Goal: Task Accomplishment & Management: Manage account settings

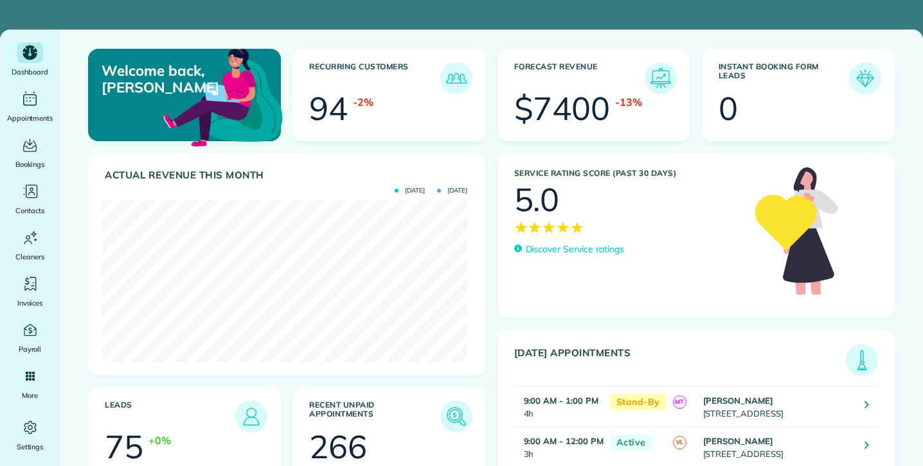
scroll to position [162, 366]
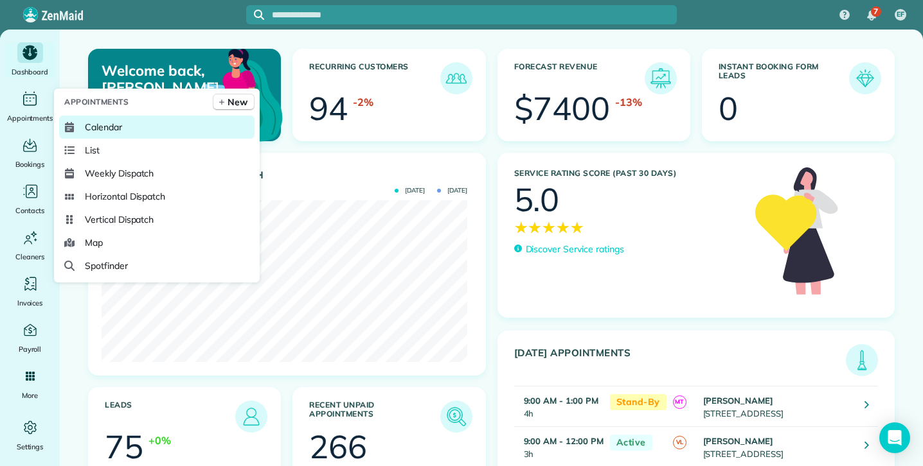
click at [105, 125] on span "Calendar" at bounding box center [103, 127] width 37 height 13
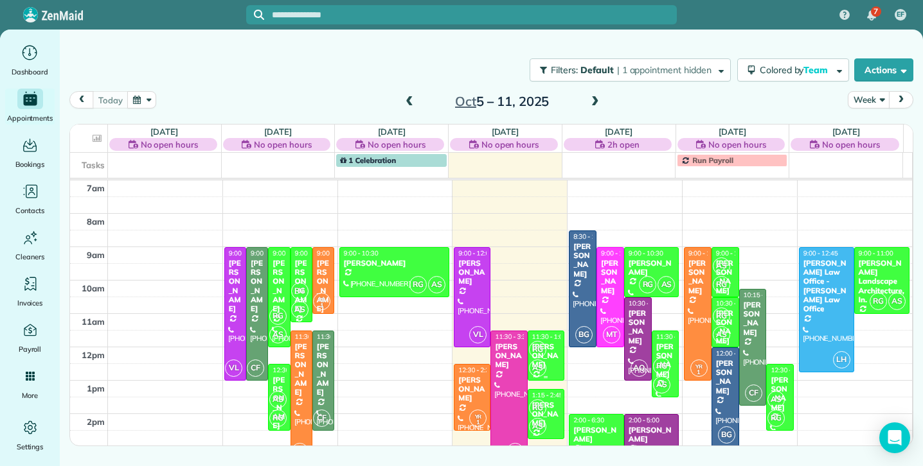
click at [529, 360] on span "AS" at bounding box center [537, 368] width 17 height 17
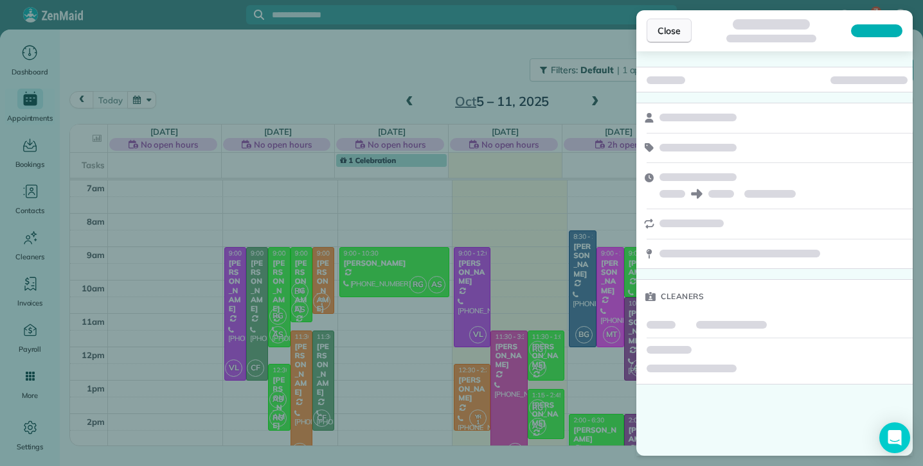
click at [675, 26] on span "Close" at bounding box center [668, 30] width 23 height 13
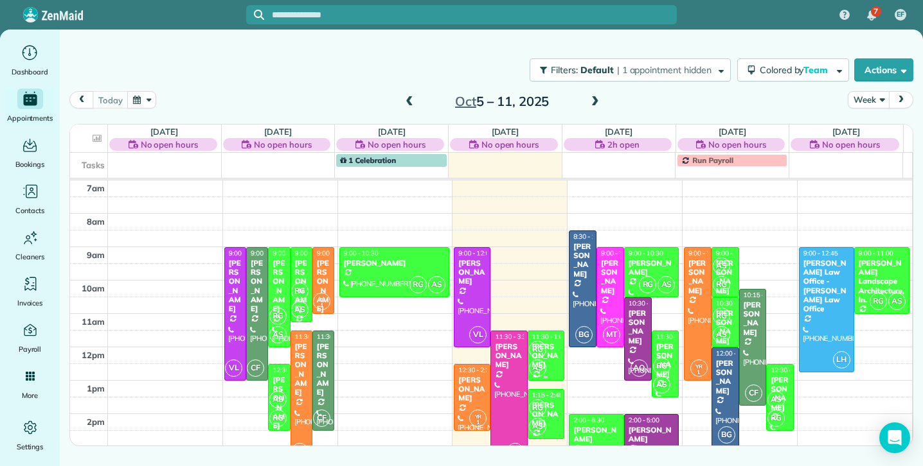
click at [540, 348] on div "RG AS" at bounding box center [544, 358] width 33 height 37
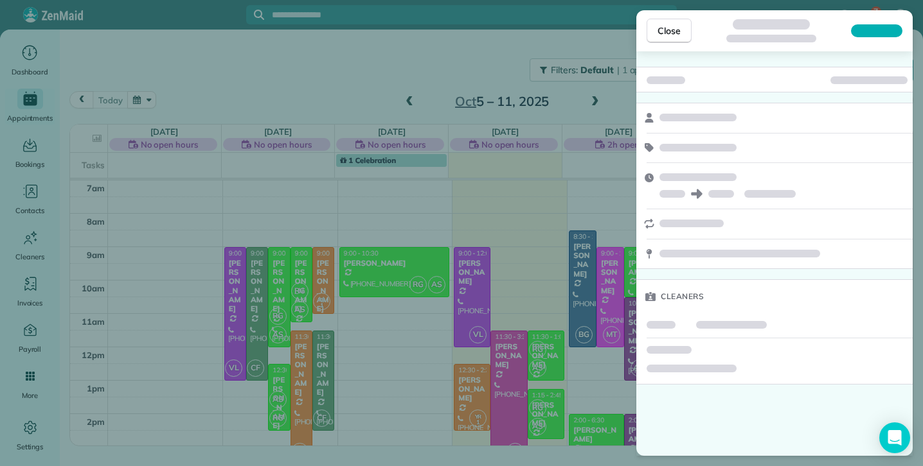
click at [531, 409] on div "Close Cleaners" at bounding box center [461, 233] width 923 height 466
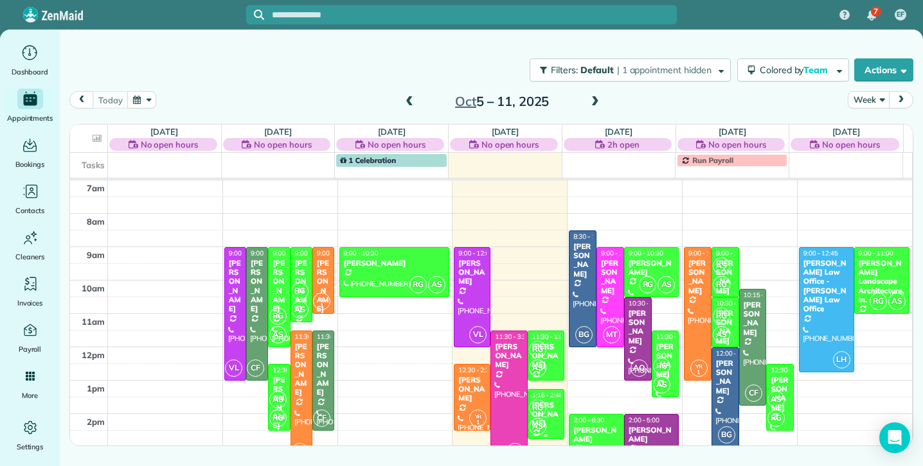
click at [531, 409] on span "RG" at bounding box center [537, 408] width 17 height 17
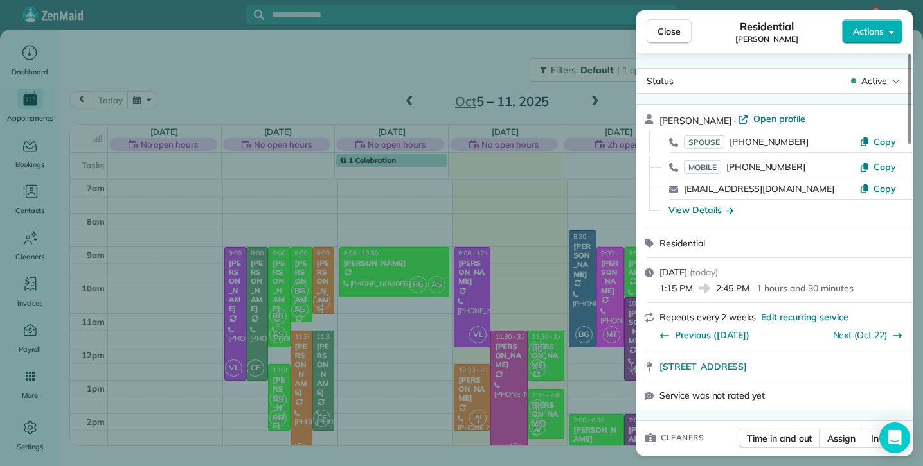
click at [540, 346] on div "Close Residential Noah Greer Actions Status Active Noah Greer · Open profile SP…" at bounding box center [461, 233] width 923 height 466
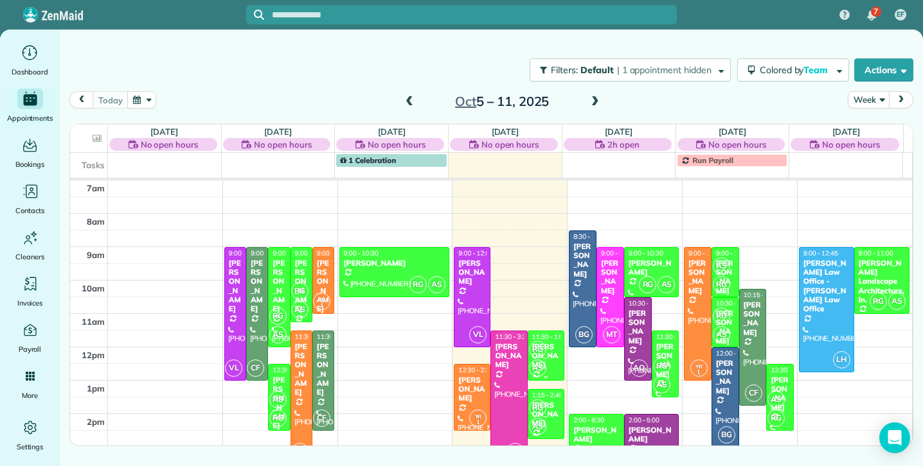
click at [540, 346] on div "RG AS" at bounding box center [544, 358] width 33 height 37
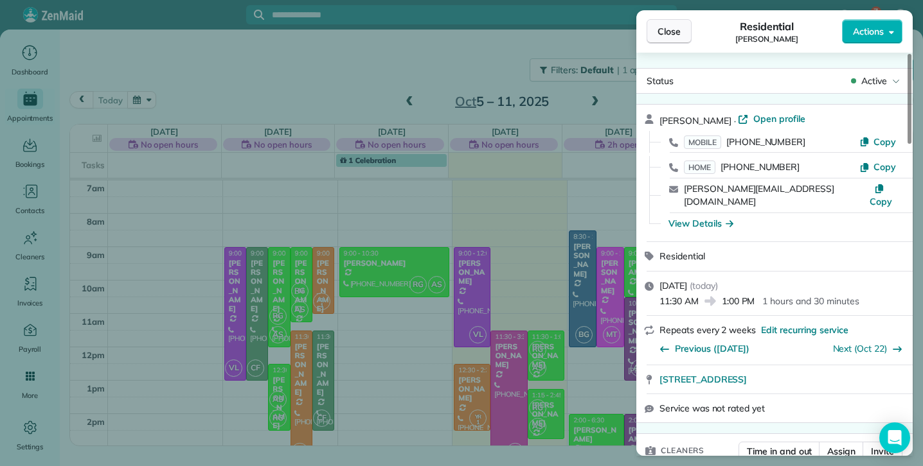
click at [670, 27] on span "Close" at bounding box center [668, 31] width 23 height 13
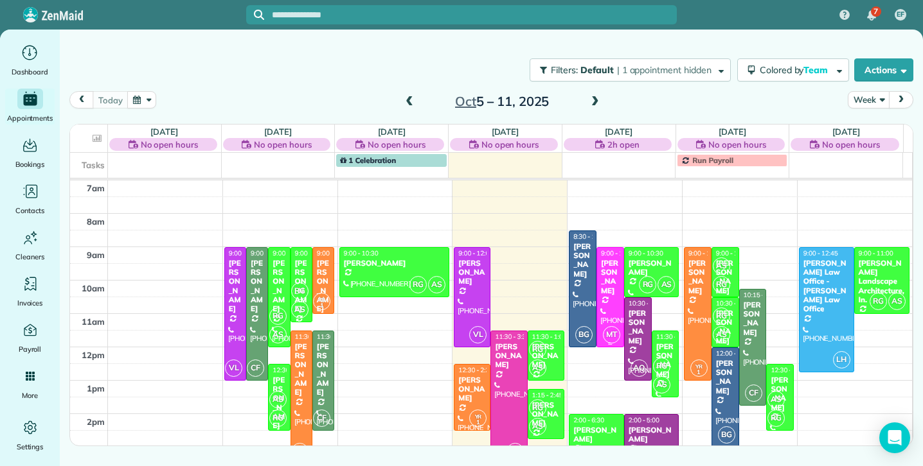
click at [601, 287] on div "[PERSON_NAME]" at bounding box center [610, 277] width 20 height 37
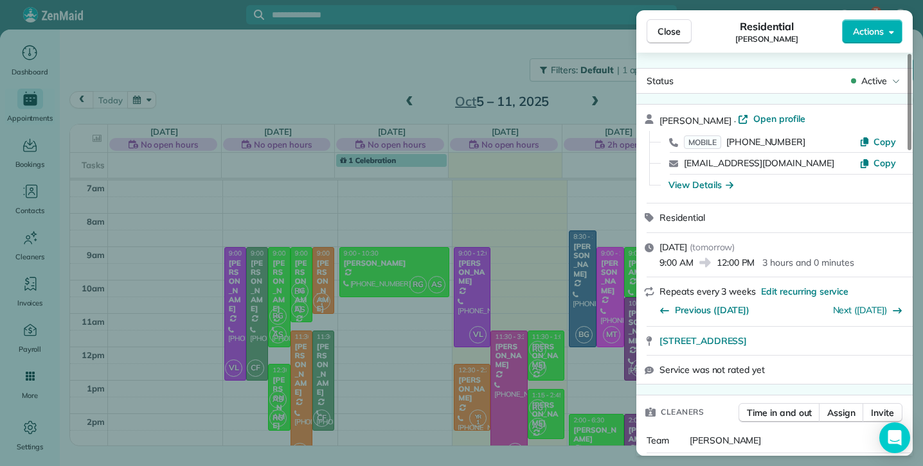
scroll to position [8, 0]
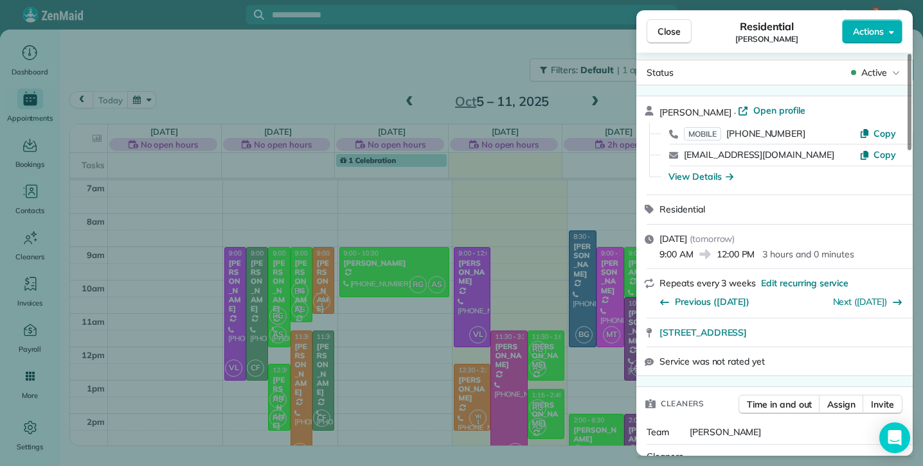
click at [660, 31] on span "Close" at bounding box center [668, 31] width 23 height 13
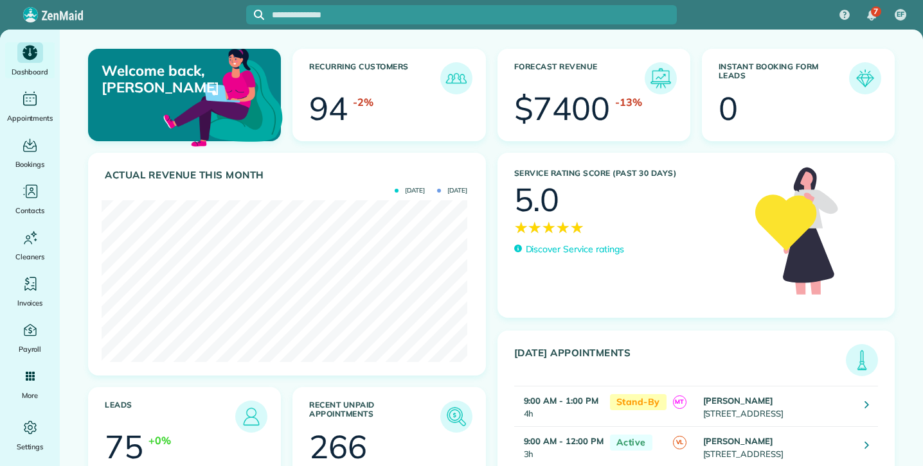
scroll to position [162, 366]
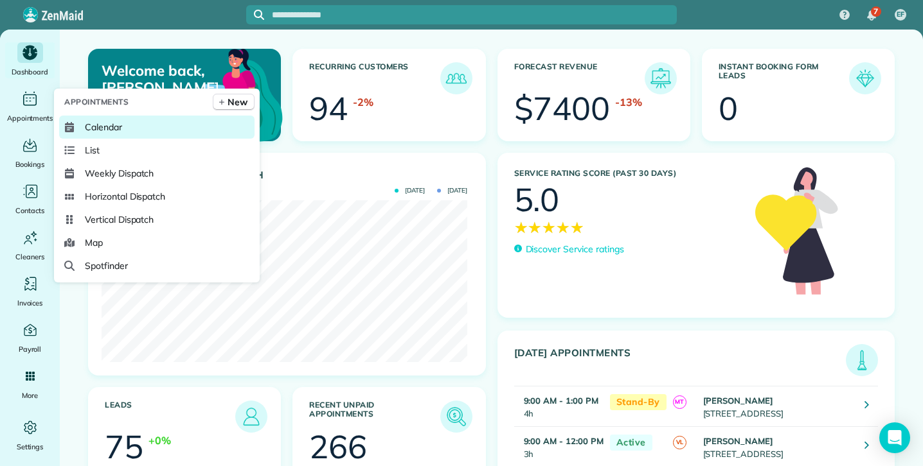
click at [109, 125] on span "Calendar" at bounding box center [103, 127] width 37 height 13
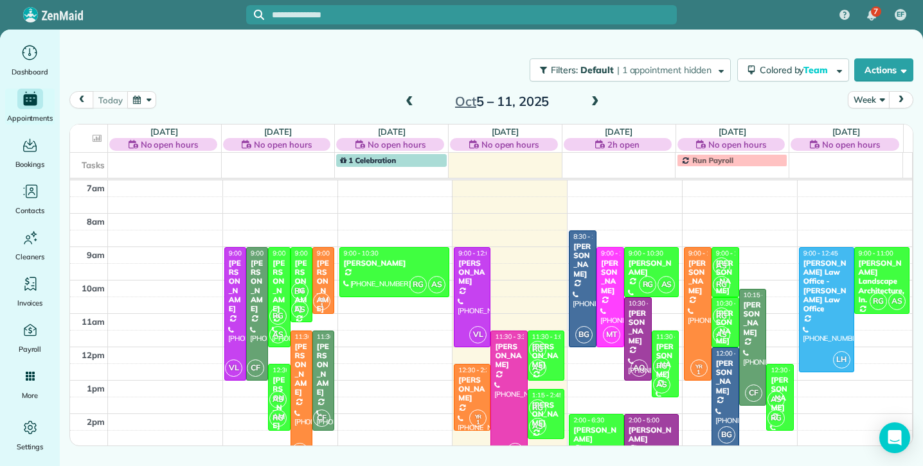
click at [596, 101] on span at bounding box center [595, 102] width 14 height 12
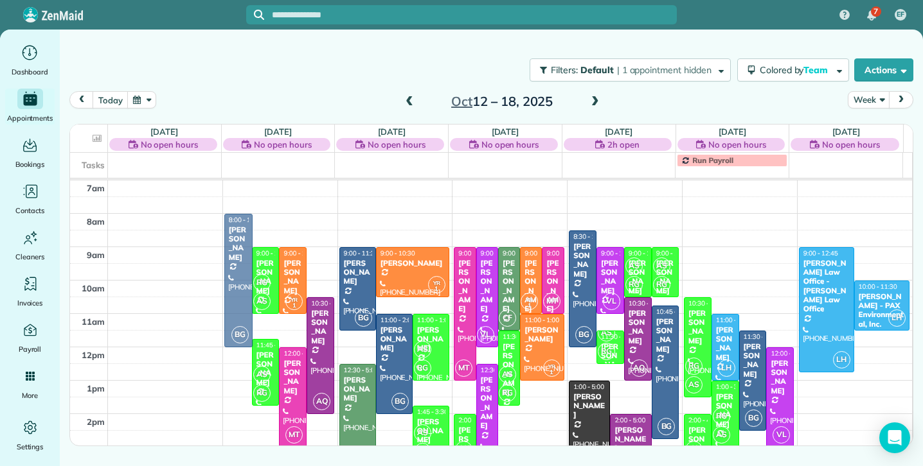
drag, startPoint x: 236, startPoint y: 272, endPoint x: 238, endPoint y: 240, distance: 32.1
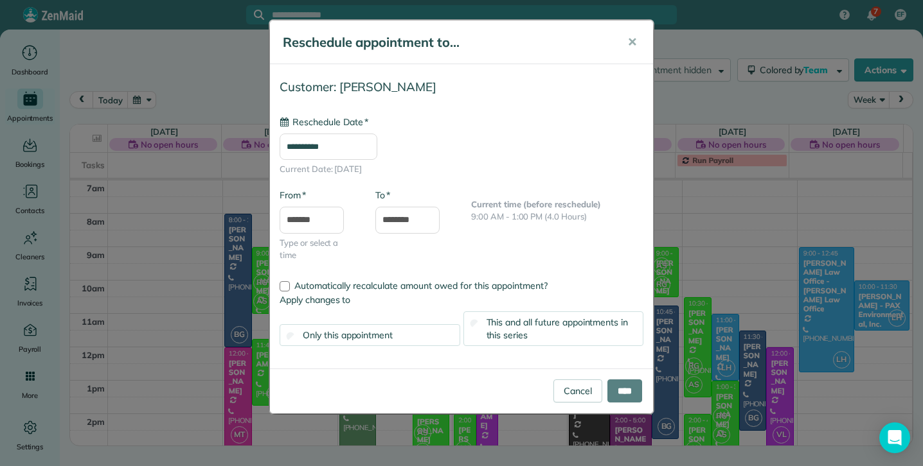
type input "**********"
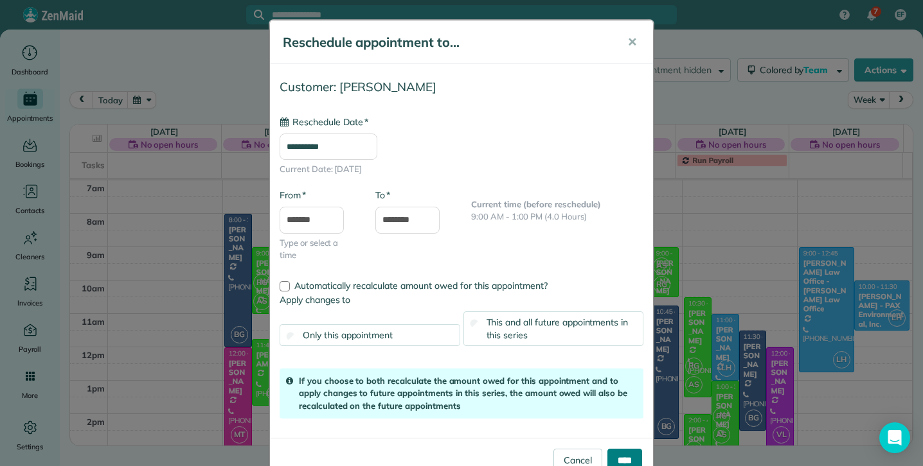
click at [629, 455] on input "****" at bounding box center [624, 460] width 35 height 23
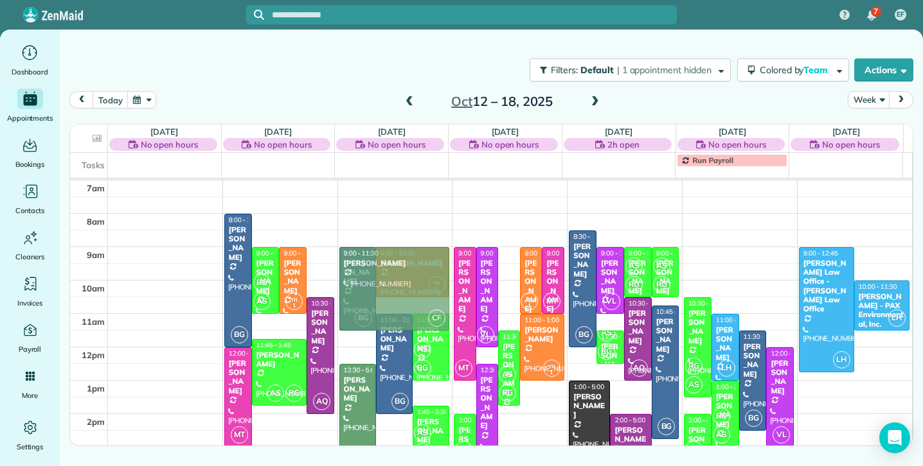
drag, startPoint x: 508, startPoint y: 251, endPoint x: 405, endPoint y: 252, distance: 102.8
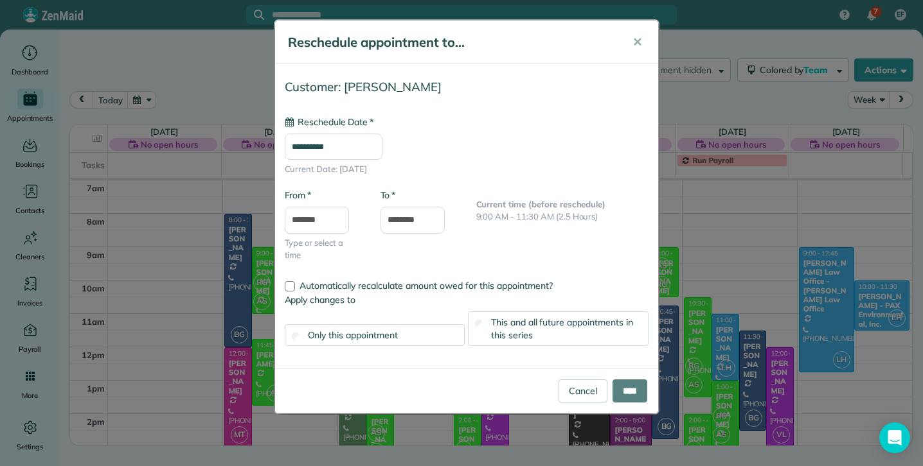
type input "**********"
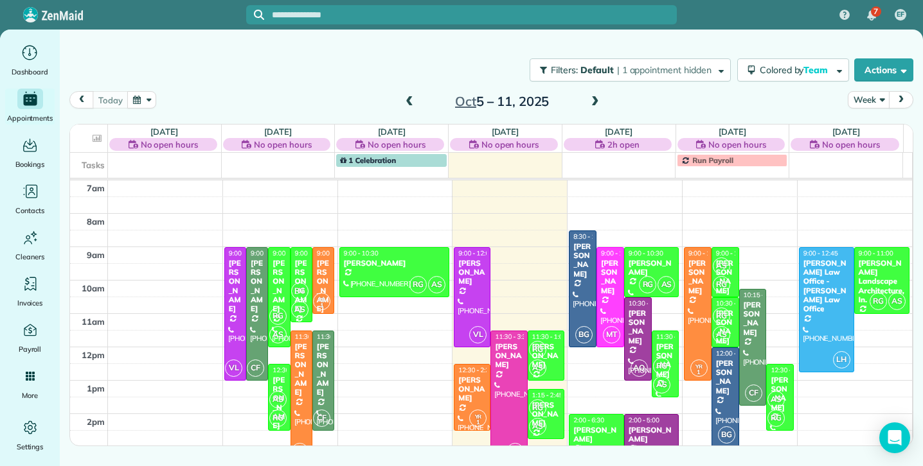
click at [596, 103] on span at bounding box center [595, 102] width 14 height 12
